Goal: Information Seeking & Learning: Learn about a topic

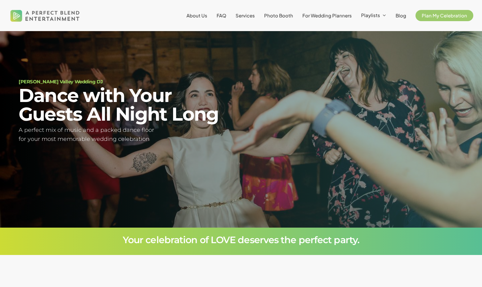
scroll to position [37, 0]
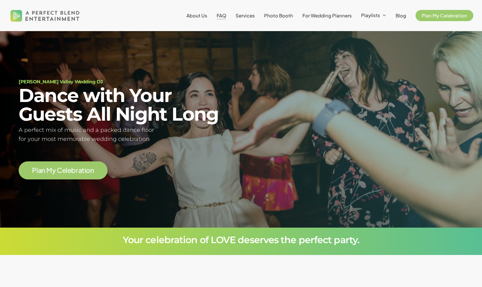
click at [226, 15] on span "FAQ" at bounding box center [222, 15] width 10 height 6
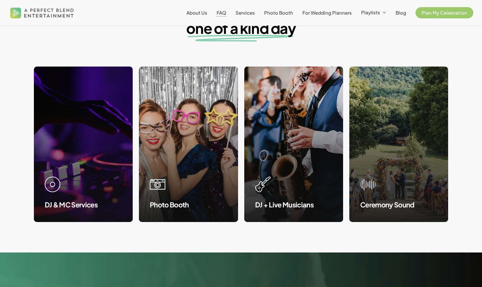
scroll to position [576, 0]
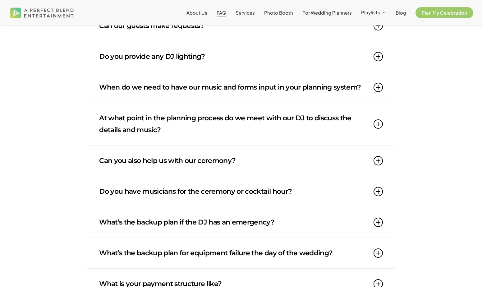
scroll to position [382, 0]
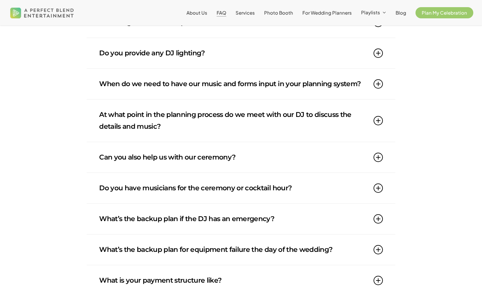
click at [252, 193] on link "Do you have musicians for the ceremony or cocktail hour?" at bounding box center [241, 188] width 284 height 30
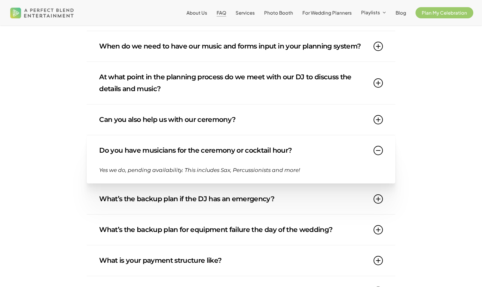
scroll to position [423, 0]
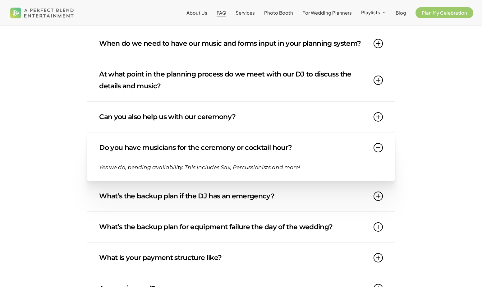
click at [251, 205] on link "What’s the backup plan if the DJ has an emergency?" at bounding box center [241, 196] width 284 height 30
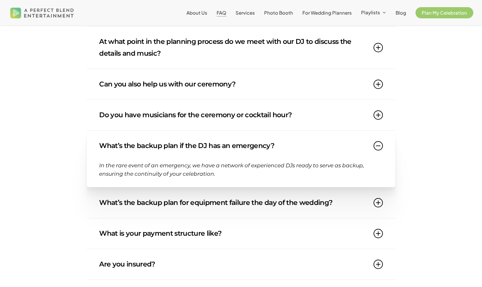
click at [250, 208] on link "What’s the backup plan for equipment failure the day of the wedding?" at bounding box center [241, 202] width 284 height 30
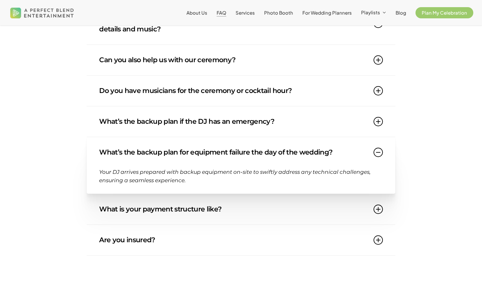
scroll to position [482, 0]
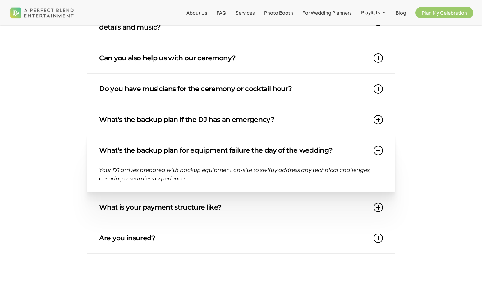
click at [250, 209] on link "What is your payment structure like?" at bounding box center [241, 207] width 284 height 30
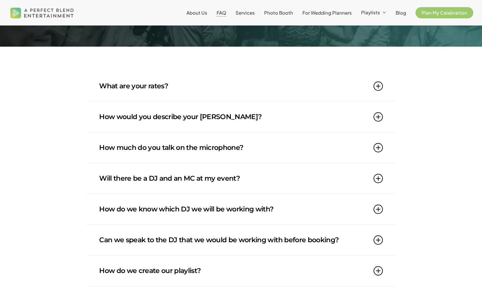
scroll to position [0, 0]
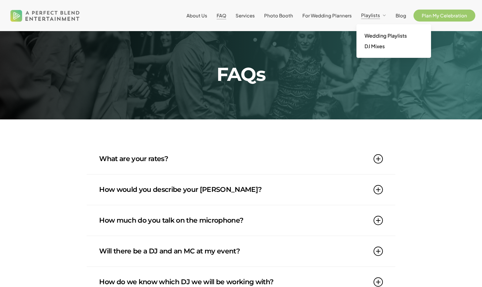
click at [428, 13] on span "Plan My Celebration" at bounding box center [444, 15] width 45 height 6
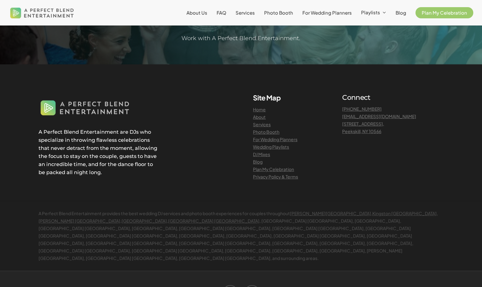
scroll to position [680, 0]
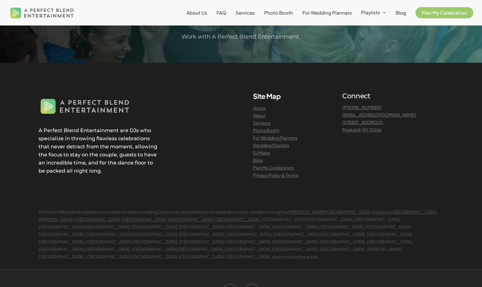
click at [261, 124] on link "Services" at bounding box center [262, 123] width 18 height 6
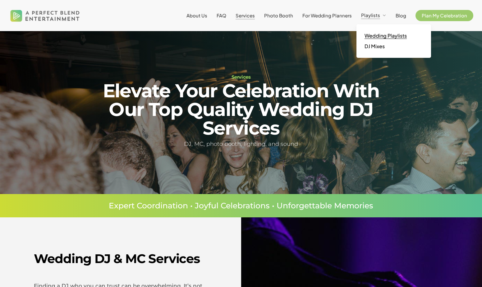
click at [374, 34] on span "Wedding Playlists" at bounding box center [385, 35] width 42 height 7
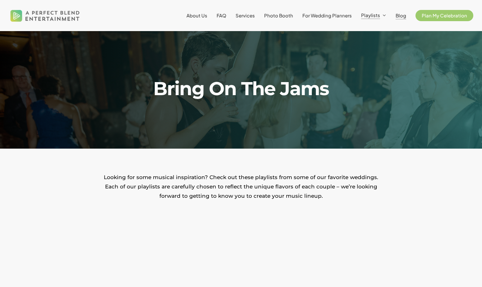
click at [399, 17] on span "Blog" at bounding box center [400, 15] width 11 height 6
click at [399, 16] on span "Blog" at bounding box center [400, 15] width 11 height 6
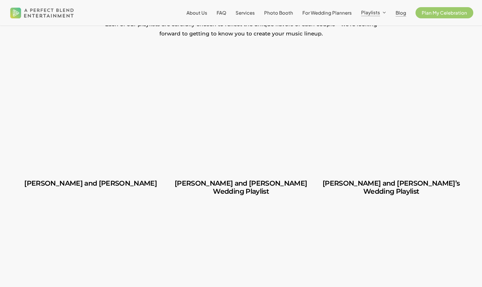
scroll to position [171, 0]
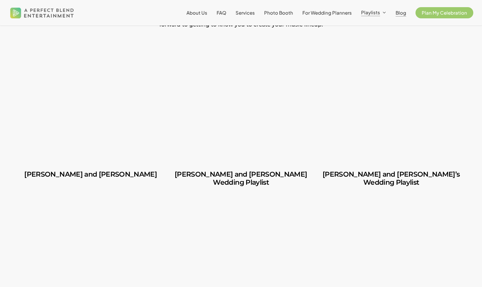
click at [137, 76] on link "Carlos and Olivia" at bounding box center [91, 105] width 144 height 115
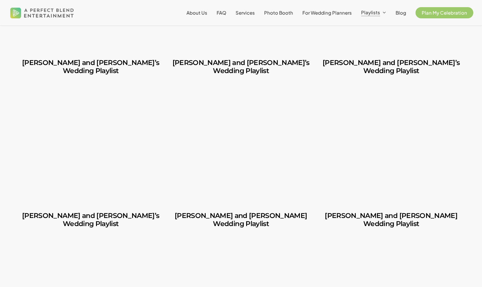
scroll to position [448, 0]
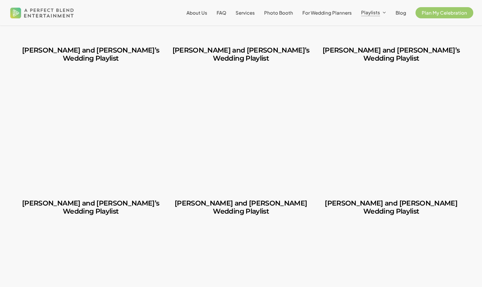
click at [108, 191] on link "Ruben and Lesley’s Wedding Playlist" at bounding box center [91, 207] width 144 height 32
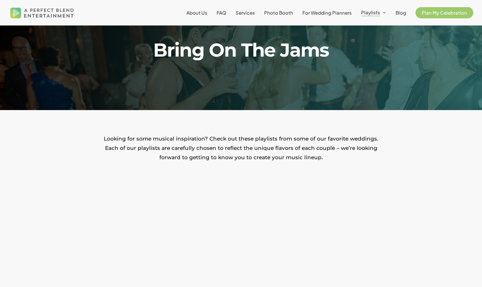
scroll to position [0, 0]
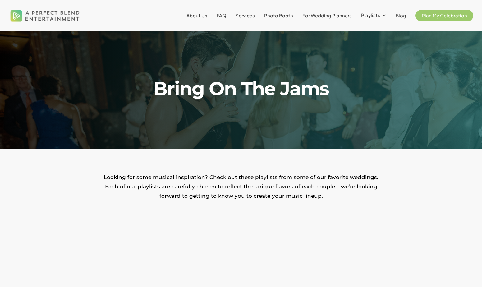
click at [400, 16] on span "Blog" at bounding box center [400, 15] width 11 height 6
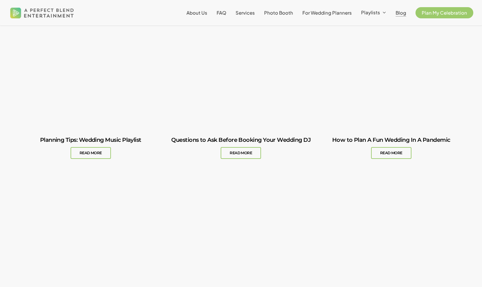
scroll to position [537, 0]
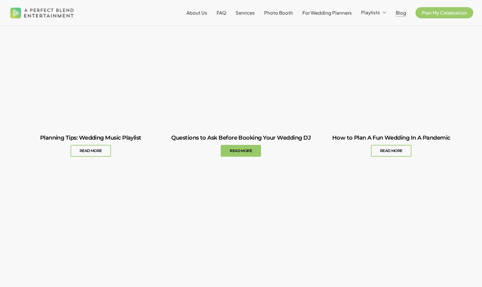
click at [249, 149] on link "Questions to Ask Before Booking Your Wedding DJ" at bounding box center [241, 146] width 144 height 38
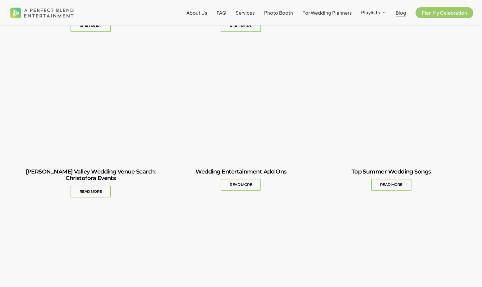
scroll to position [242, 0]
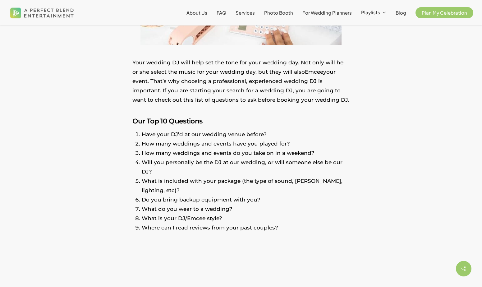
scroll to position [223, 0]
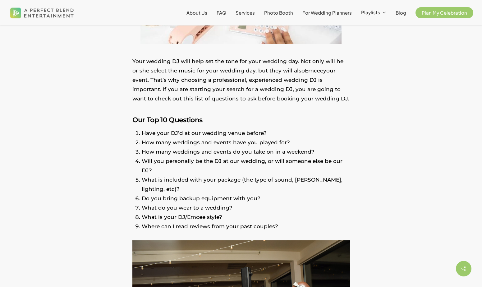
click at [237, 152] on li "How many weddings and events do you take on in a weekend?" at bounding box center [246, 151] width 208 height 9
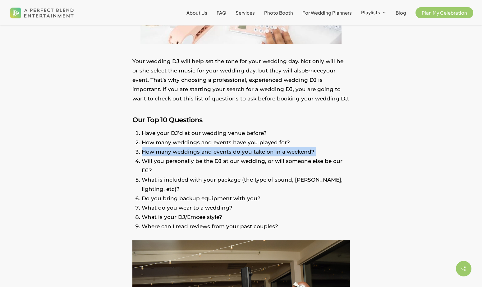
click at [237, 152] on li "How many weddings and events do you take on in a weekend?" at bounding box center [246, 151] width 208 height 9
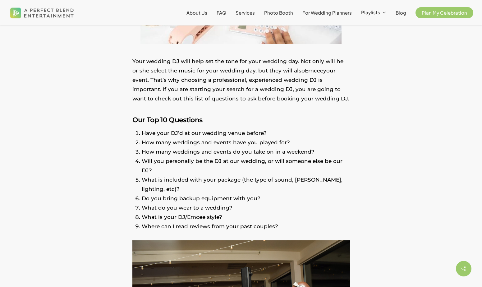
click at [237, 156] on li "Will you personally be the DJ at our wedding, or will someone else be our DJ?" at bounding box center [246, 165] width 208 height 19
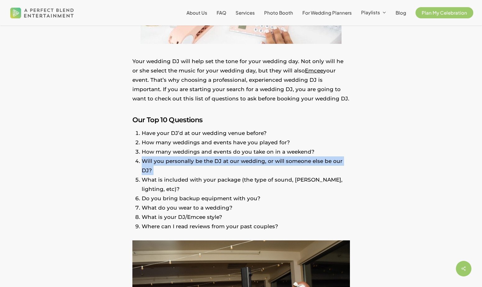
click at [237, 156] on li "Will you personally be the DJ at our wedding, or will someone else be our DJ?" at bounding box center [246, 165] width 208 height 19
click at [237, 164] on li "Will you personally be the DJ at our wedding, or will someone else be our DJ?" at bounding box center [246, 165] width 208 height 19
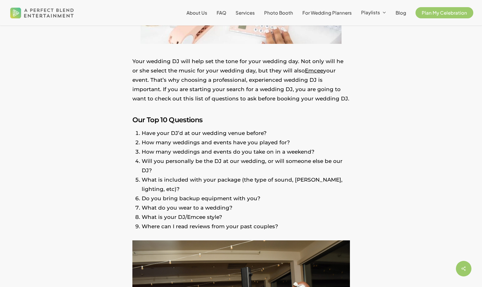
click at [237, 175] on li "What is included with your package (the type of sound, [PERSON_NAME], lighting,…" at bounding box center [246, 184] width 208 height 19
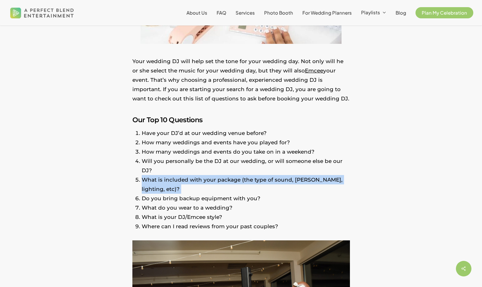
click at [237, 175] on li "What is included with your package (the type of sound, [PERSON_NAME], lighting,…" at bounding box center [246, 184] width 208 height 19
click at [237, 177] on li "What is included with your package (the type of sound, [PERSON_NAME], lighting,…" at bounding box center [246, 184] width 208 height 19
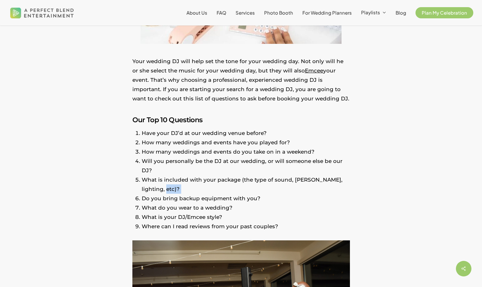
click at [237, 177] on li "What is included with your package (the type of sound, [PERSON_NAME], lighting,…" at bounding box center [246, 184] width 208 height 19
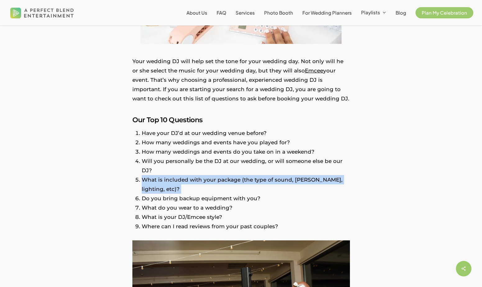
click at [237, 177] on li "What is included with your package (the type of sound, [PERSON_NAME], lighting,…" at bounding box center [246, 184] width 208 height 19
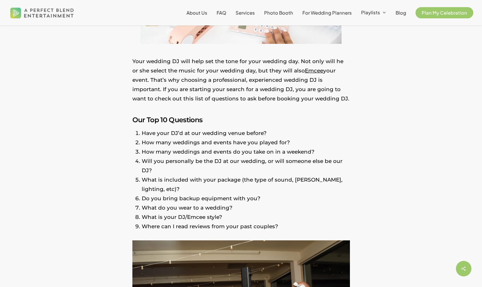
click at [236, 194] on li "Do you bring backup equipment with you?" at bounding box center [246, 198] width 208 height 9
click at [230, 203] on li "What do you wear to a wedding?" at bounding box center [246, 207] width 208 height 9
click at [231, 212] on li "What is your DJ/Emcee style?" at bounding box center [246, 216] width 208 height 9
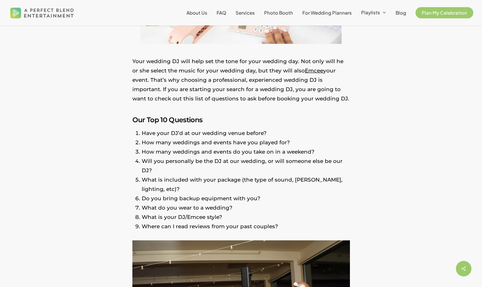
click at [231, 212] on li "What is your DJ/Emcee style?" at bounding box center [246, 216] width 208 height 9
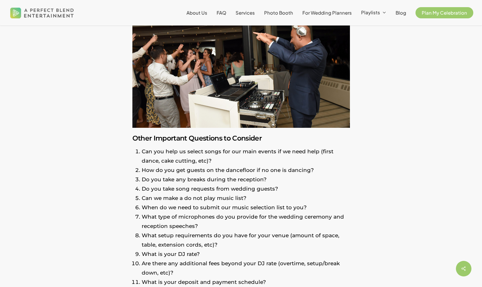
scroll to position [361, 0]
